Goal: Task Accomplishment & Management: Manage account settings

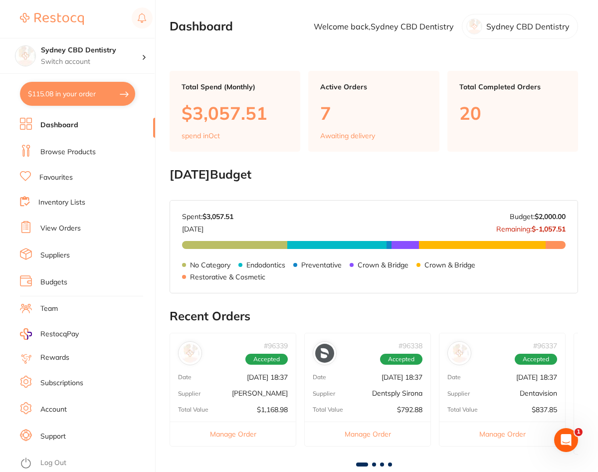
click at [58, 230] on link "View Orders" at bounding box center [60, 228] width 40 height 10
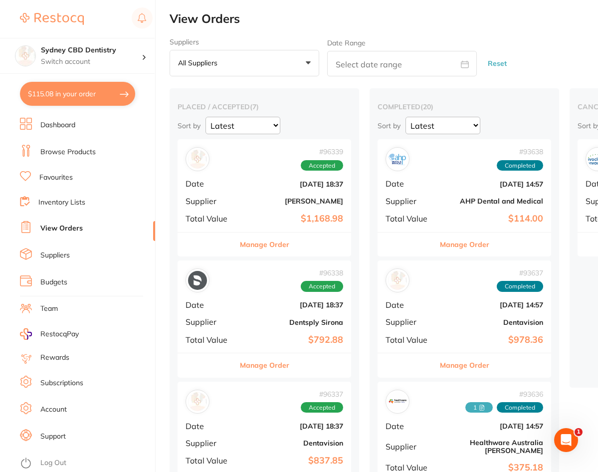
click at [261, 199] on b "[PERSON_NAME]" at bounding box center [293, 201] width 100 height 8
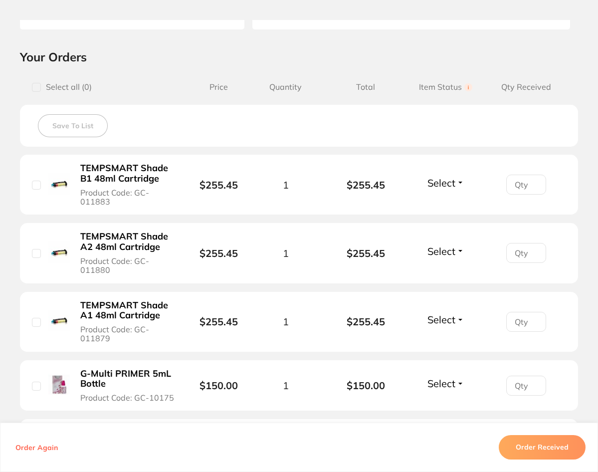
scroll to position [50, 0]
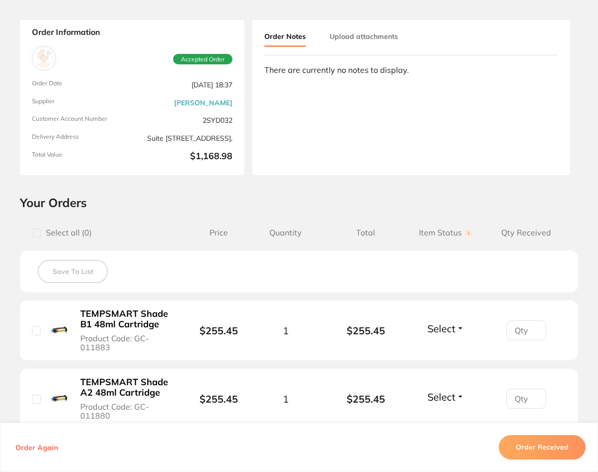
click at [361, 36] on button "Upload attachments" at bounding box center [363, 36] width 68 height 18
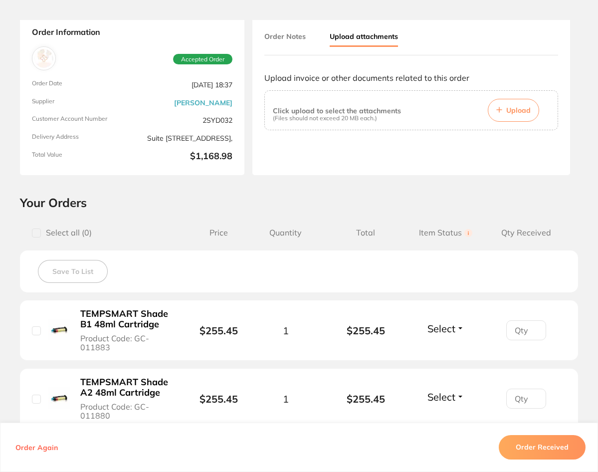
click at [511, 108] on span "Upload" at bounding box center [518, 110] width 24 height 9
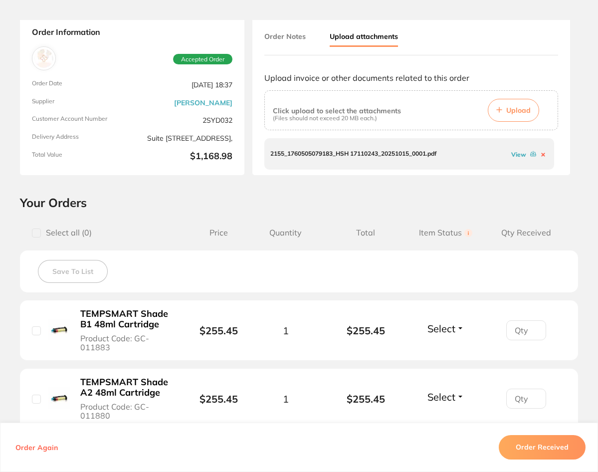
click at [518, 151] on link "View" at bounding box center [518, 154] width 15 height 7
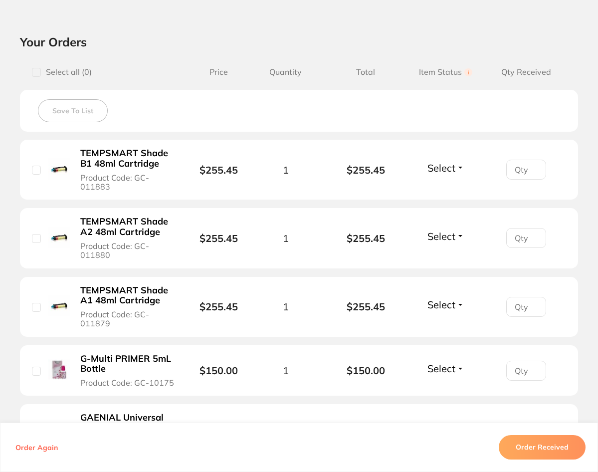
scroll to position [0, 0]
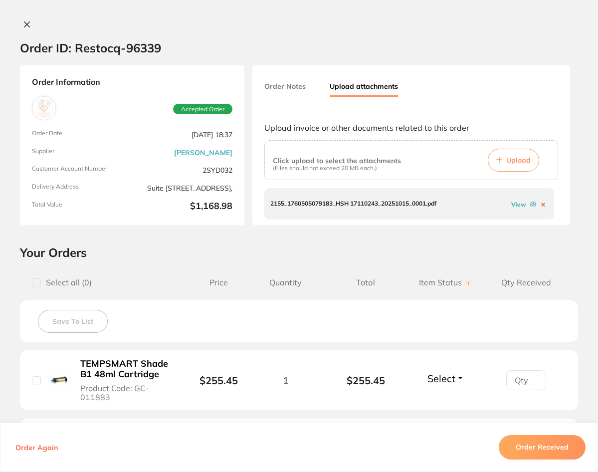
click at [503, 164] on button "Upload" at bounding box center [513, 160] width 51 height 23
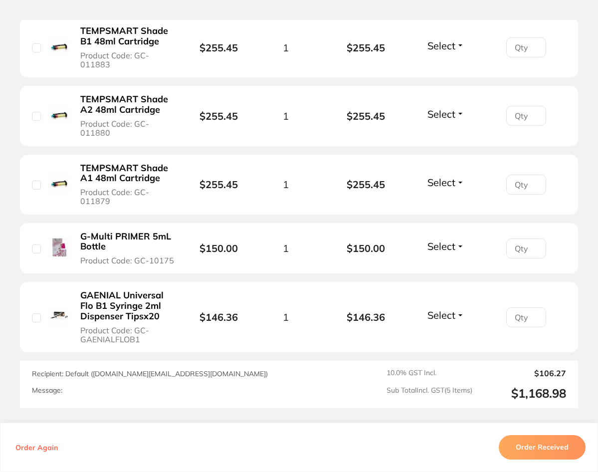
scroll to position [349, 0]
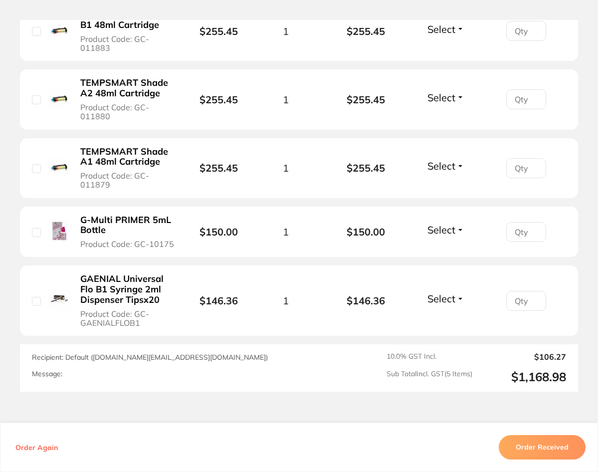
click at [533, 448] on button "Order Received" at bounding box center [541, 447] width 87 height 24
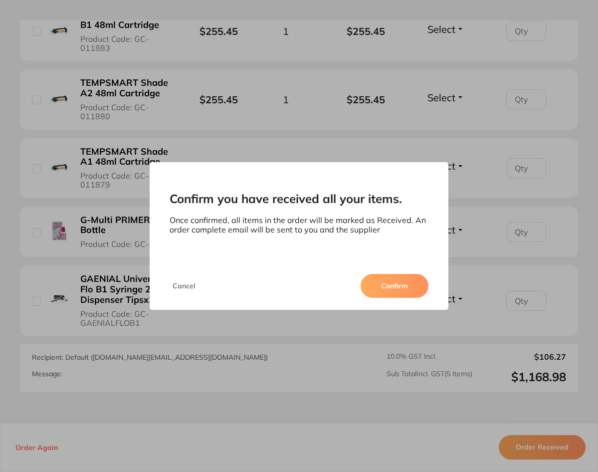
click at [389, 288] on button "Confirm" at bounding box center [394, 286] width 68 height 24
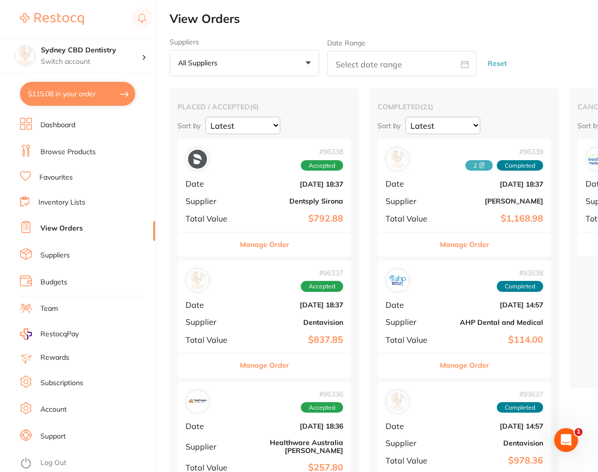
click at [277, 201] on b "Dentsply Sirona" at bounding box center [293, 201] width 100 height 8
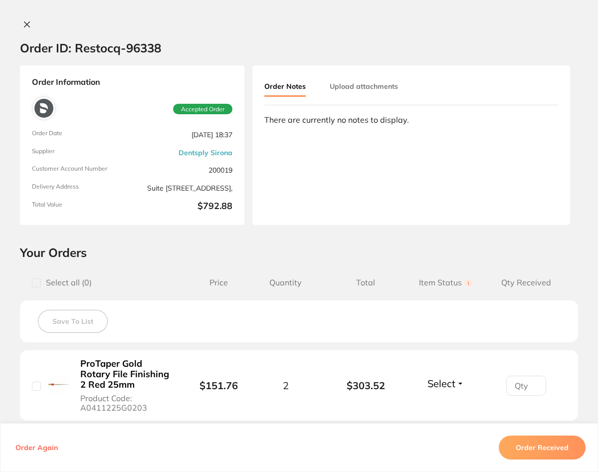
click at [333, 89] on button "Upload attachments" at bounding box center [363, 86] width 68 height 18
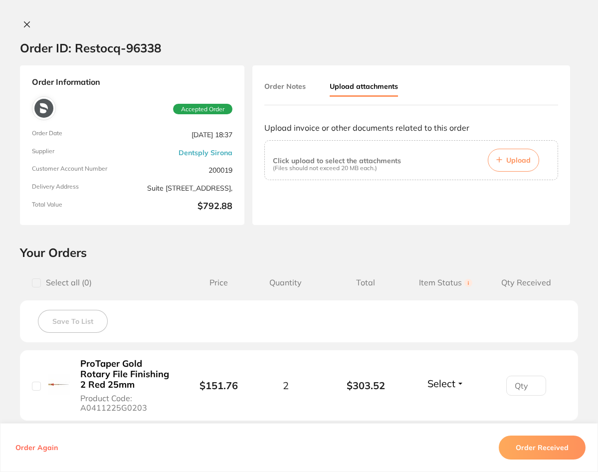
click at [502, 161] on button "Upload" at bounding box center [513, 160] width 51 height 23
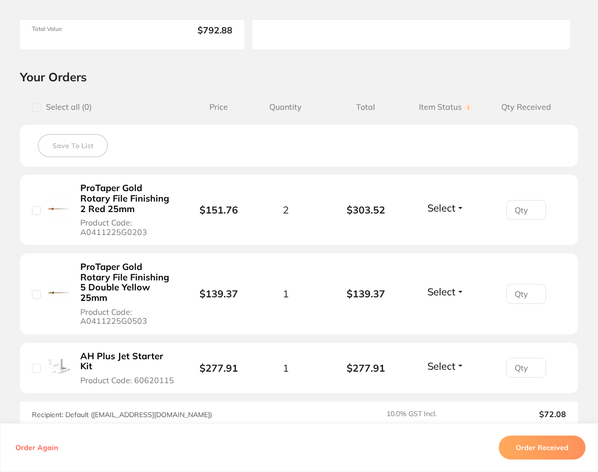
scroll to position [249, 0]
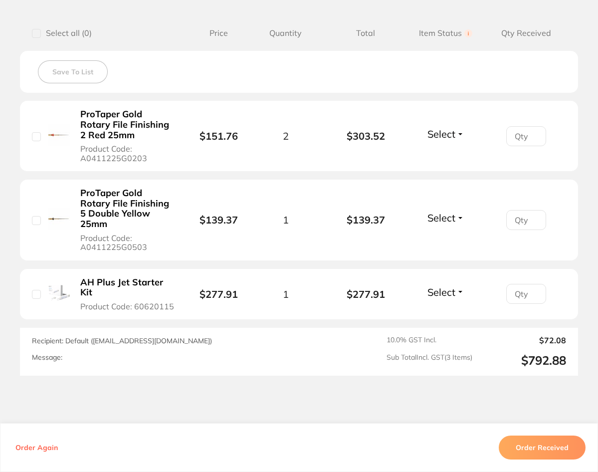
click at [538, 449] on button "Order Received" at bounding box center [541, 447] width 87 height 24
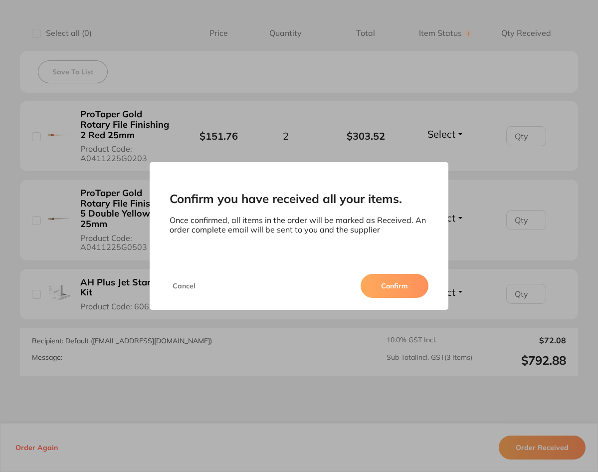
click at [380, 281] on button "Confirm" at bounding box center [394, 286] width 68 height 24
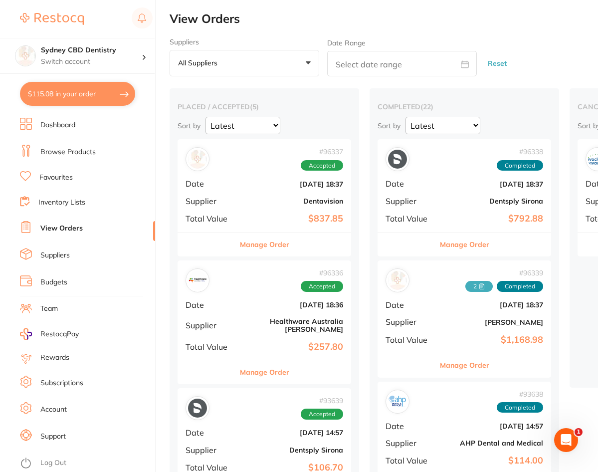
click at [278, 206] on div "# 96337 Accepted Date [DATE] 18:37 Supplier Dentavision Total Value $837.85" at bounding box center [263, 185] width 173 height 92
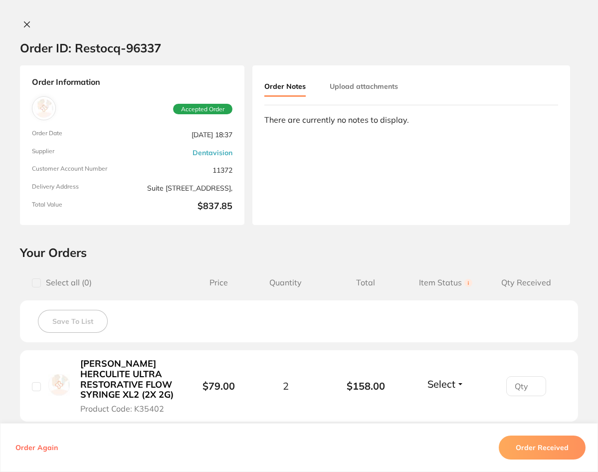
click at [356, 80] on button "Upload attachments" at bounding box center [363, 86] width 68 height 18
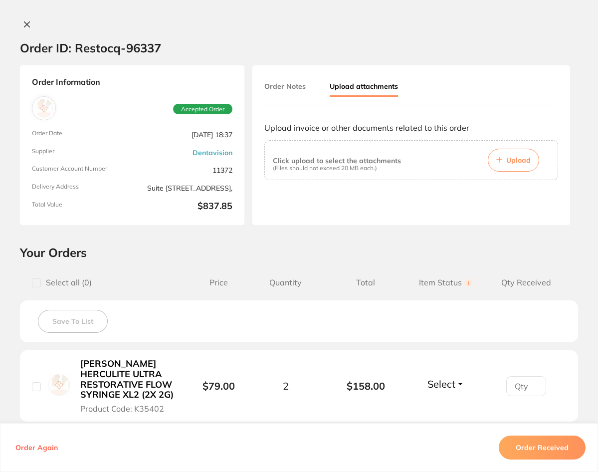
click at [502, 157] on button "Upload" at bounding box center [513, 160] width 51 height 23
click at [516, 164] on span "Upload" at bounding box center [518, 160] width 24 height 9
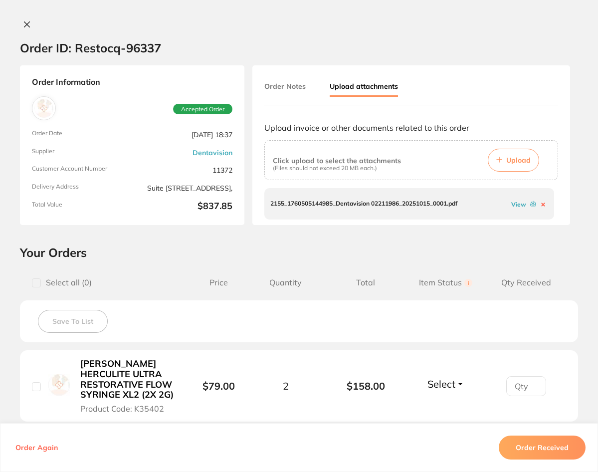
drag, startPoint x: 519, startPoint y: 448, endPoint x: 514, endPoint y: 458, distance: 10.9
click at [519, 447] on button "Order Received" at bounding box center [541, 447] width 87 height 24
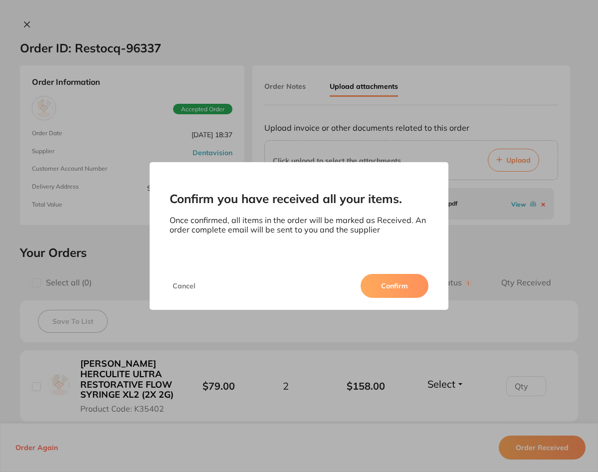
click at [399, 290] on button "Confirm" at bounding box center [394, 286] width 68 height 24
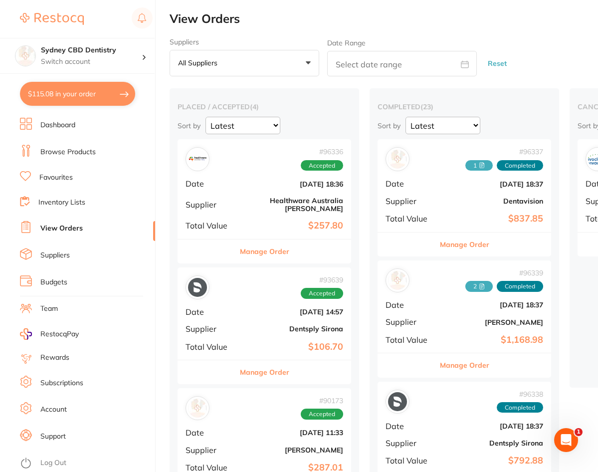
click at [245, 195] on div "# 96336 Accepted Date [DATE] 18:36 Supplier Healthware [GEOGRAPHIC_DATA] [PERSO…" at bounding box center [263, 188] width 173 height 99
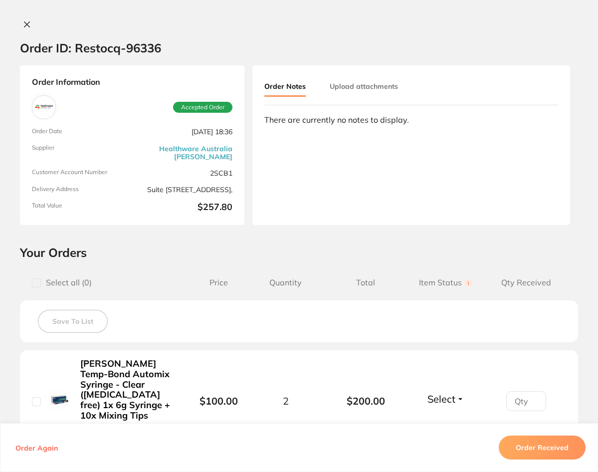
click at [335, 81] on button "Upload attachments" at bounding box center [363, 86] width 68 height 18
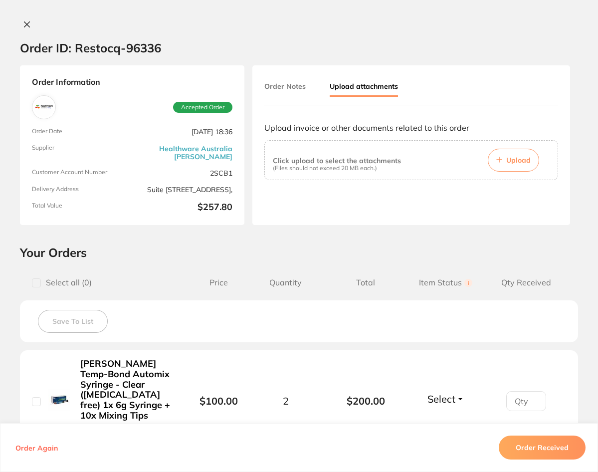
click at [502, 160] on button "Upload" at bounding box center [513, 160] width 51 height 23
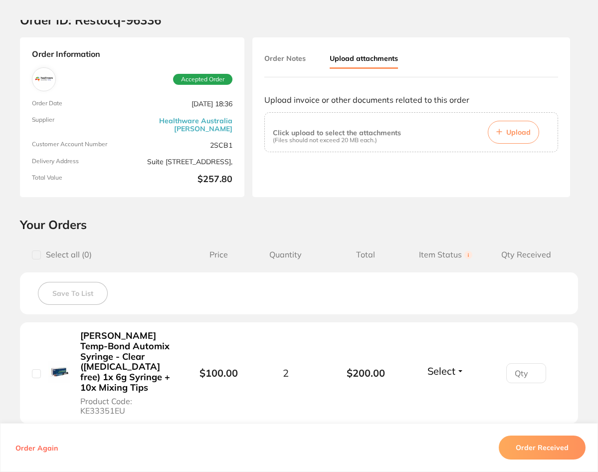
scroll to position [50, 0]
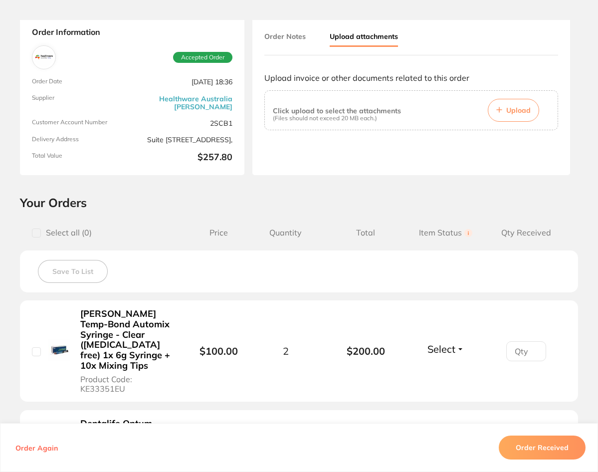
click at [500, 109] on button "Upload" at bounding box center [513, 110] width 51 height 23
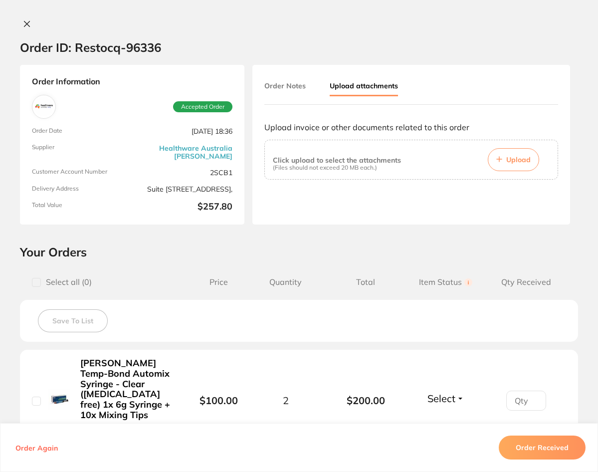
scroll to position [0, 0]
click at [424, 164] on div "Click upload to select the attachments (Files should not exceed 20 MB each.) Up…" at bounding box center [411, 160] width 277 height 23
click at [447, 153] on div "Click upload to select the attachments (Files should not exceed 20 MB each.) Up…" at bounding box center [411, 160] width 277 height 23
click at [526, 163] on span "Upload" at bounding box center [518, 160] width 24 height 9
click at [525, 448] on button "Order Received" at bounding box center [541, 447] width 87 height 24
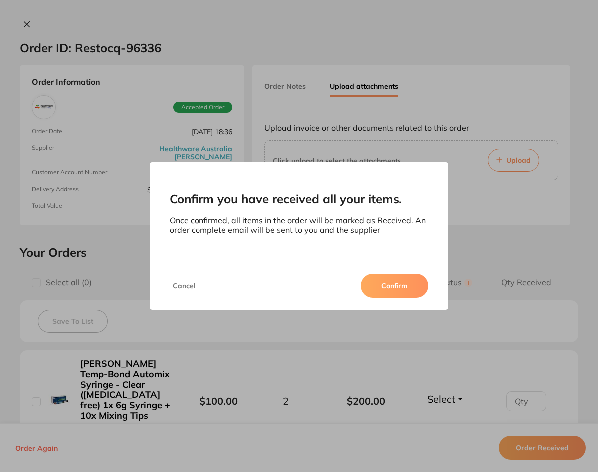
click at [407, 285] on button "Confirm" at bounding box center [394, 286] width 68 height 24
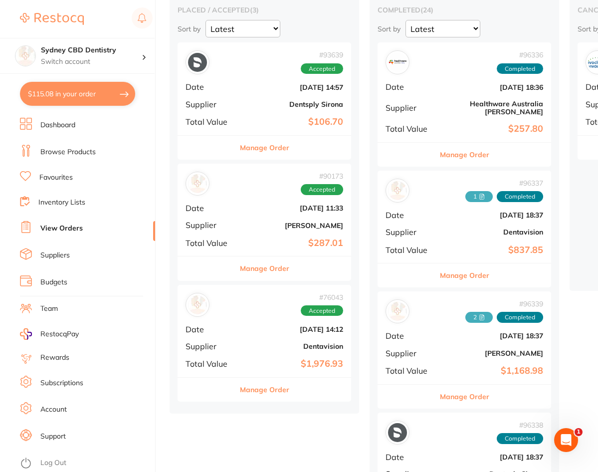
scroll to position [150, 0]
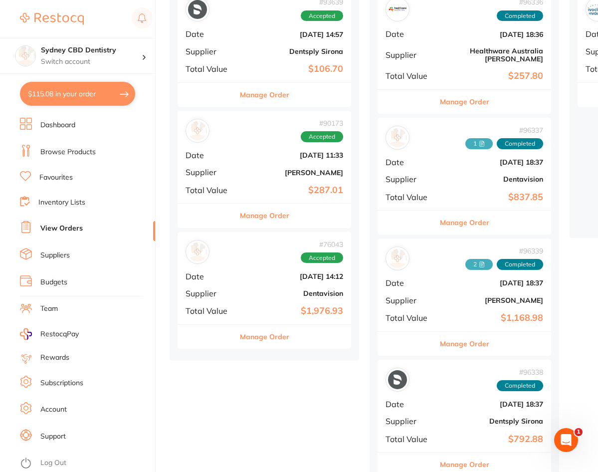
click at [296, 73] on b "$106.70" at bounding box center [293, 69] width 100 height 10
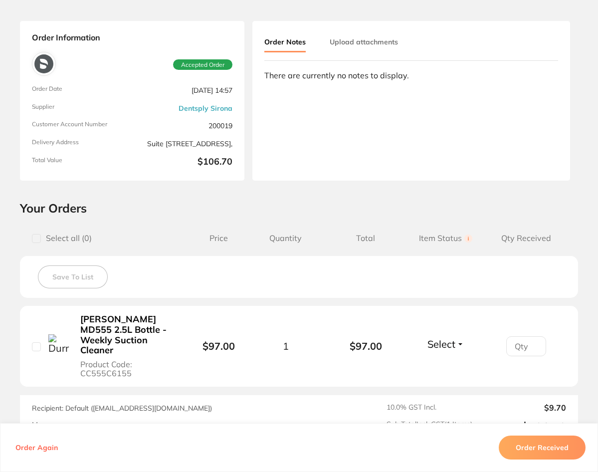
scroll to position [150, 0]
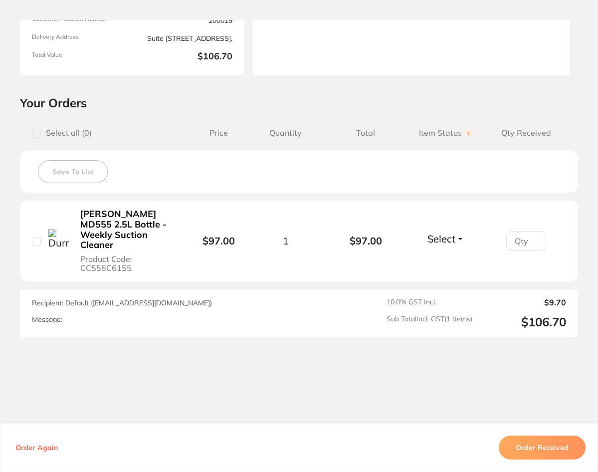
click at [537, 449] on button "Order Received" at bounding box center [541, 447] width 87 height 24
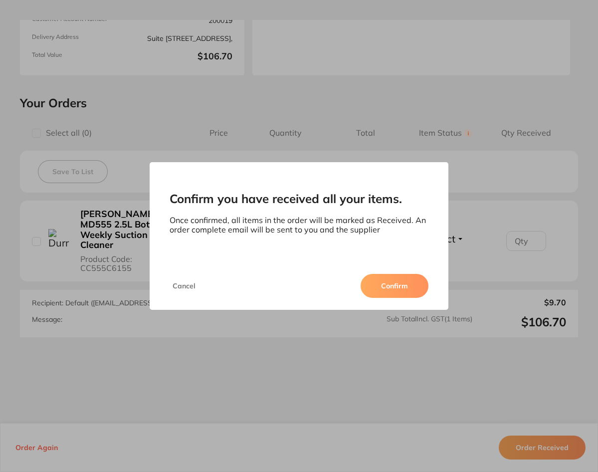
click at [400, 282] on button "Confirm" at bounding box center [394, 286] width 68 height 24
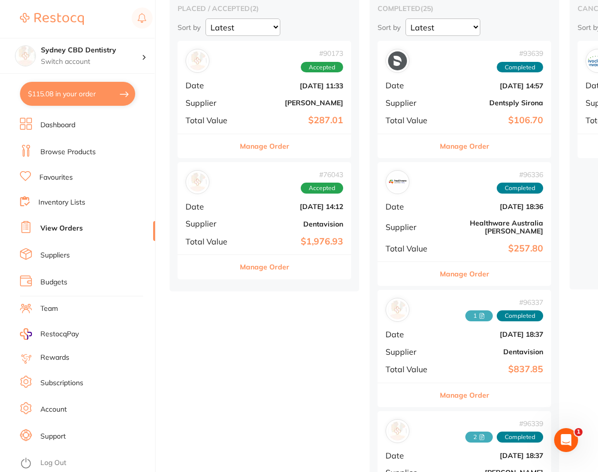
scroll to position [50, 0]
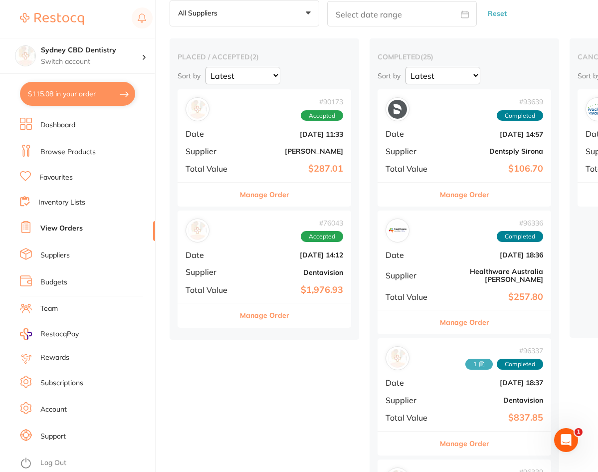
click at [288, 163] on div "# 90173 Accepted Date [DATE] 11:33 Supplier [PERSON_NAME] Total Value $287.01" at bounding box center [263, 135] width 173 height 92
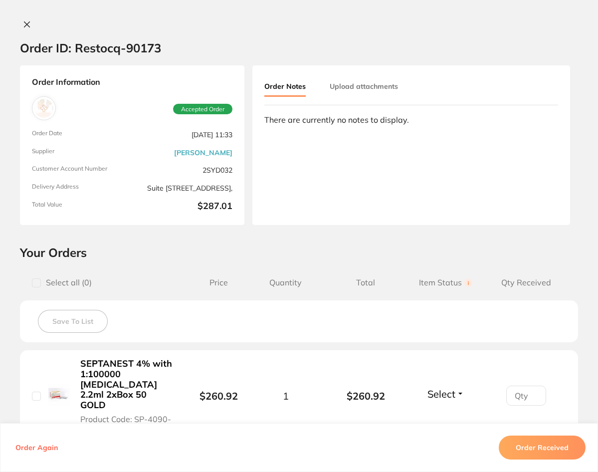
drag, startPoint x: 24, startPoint y: 24, endPoint x: 44, endPoint y: 37, distance: 23.9
click at [24, 24] on icon at bounding box center [26, 24] width 5 height 5
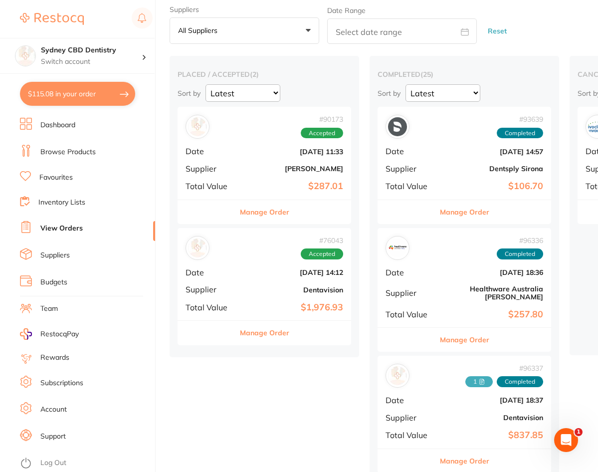
scroll to position [50, 0]
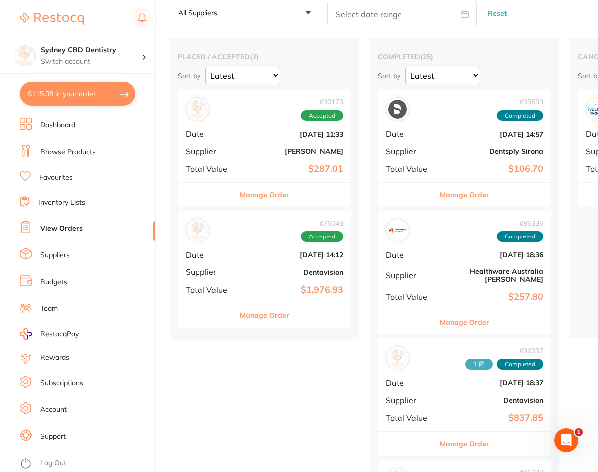
drag, startPoint x: 284, startPoint y: 269, endPoint x: 287, endPoint y: 275, distance: 7.1
click at [284, 269] on b "Dentavision" at bounding box center [293, 272] width 100 height 8
